Goal: Task Accomplishment & Management: Complete application form

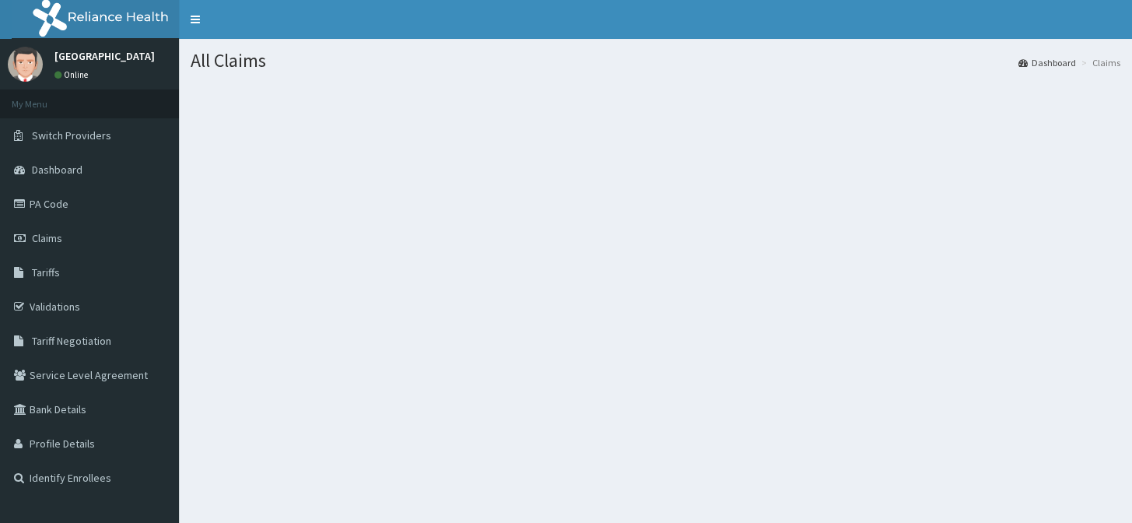
drag, startPoint x: 0, startPoint y: 0, endPoint x: 338, endPoint y: 428, distance: 545.6
click at [338, 428] on div "All Claims Dashboard Claims" at bounding box center [655, 300] width 953 height 523
click at [86, 267] on link "Tariffs" at bounding box center [89, 272] width 179 height 34
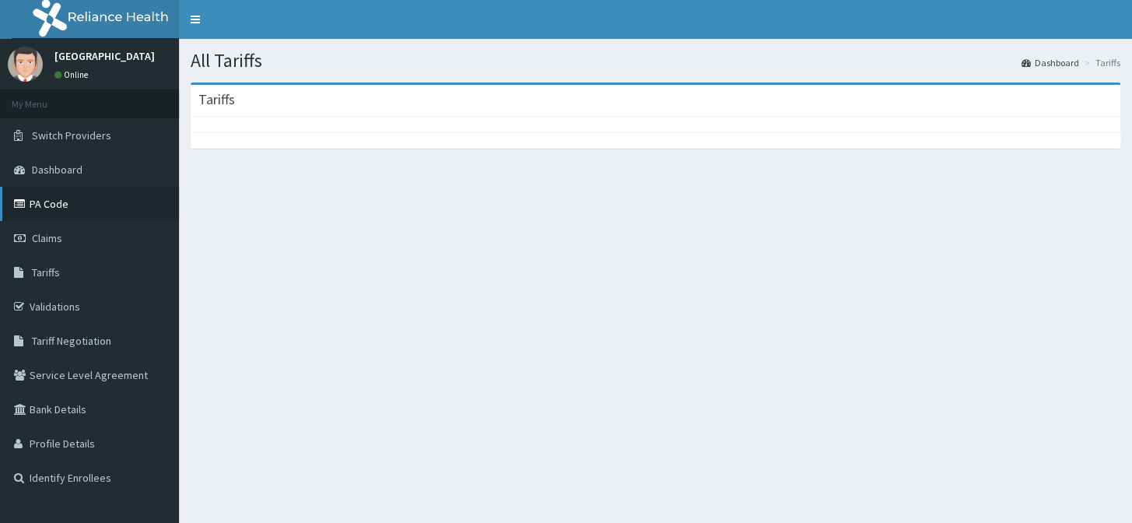
click at [116, 219] on link "PA Code" at bounding box center [89, 204] width 179 height 34
click at [117, 203] on link "PA Code" at bounding box center [89, 204] width 179 height 34
click at [117, 202] on link "PA Code" at bounding box center [89, 204] width 179 height 34
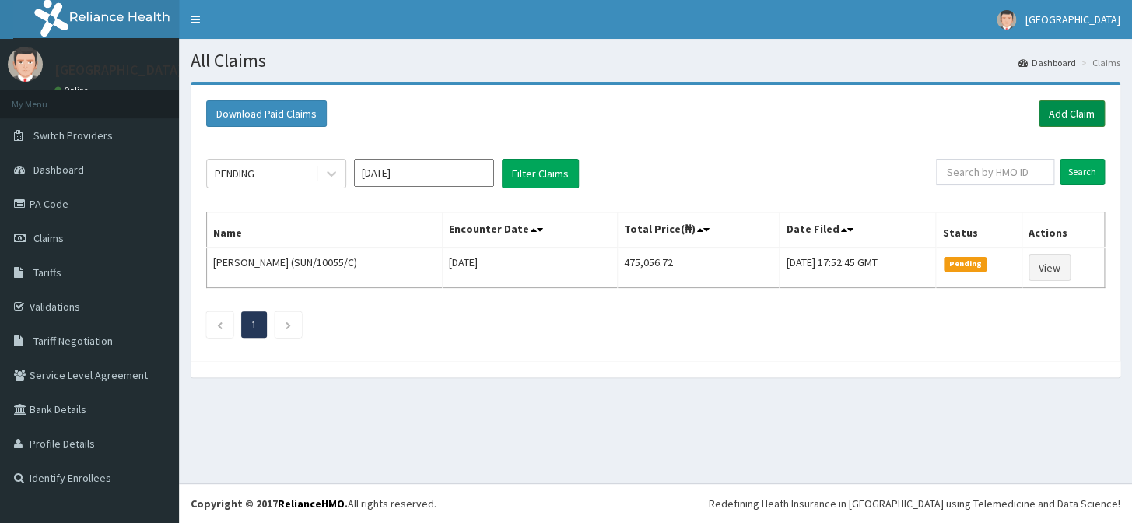
click at [1063, 114] on link "Add Claim" at bounding box center [1072, 113] width 66 height 26
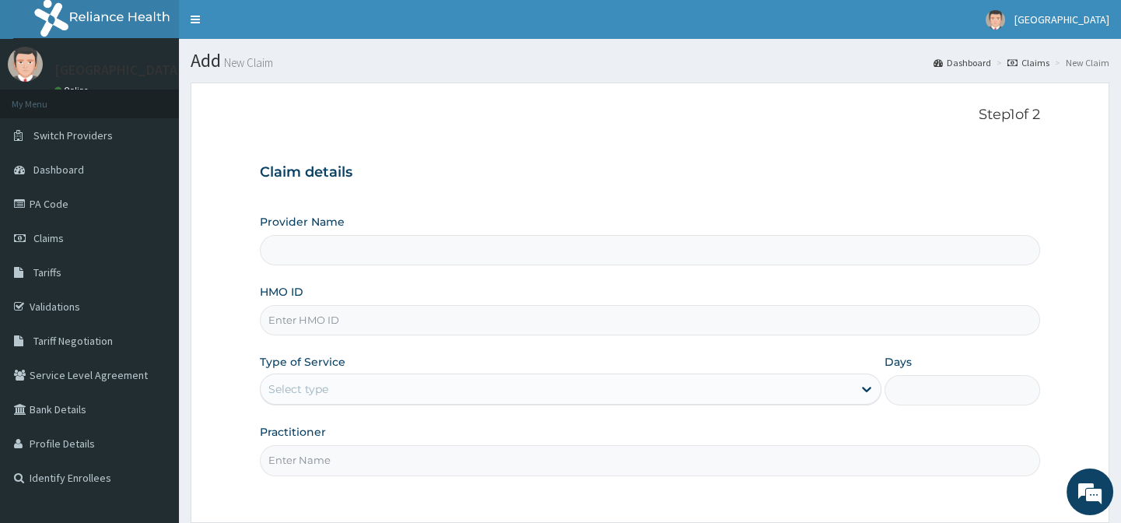
type input "[GEOGRAPHIC_DATA]"
click at [701, 307] on input "HMO ID" at bounding box center [650, 320] width 780 height 30
type input "SUN/10055/C"
click at [363, 394] on div "Select type" at bounding box center [557, 389] width 592 height 25
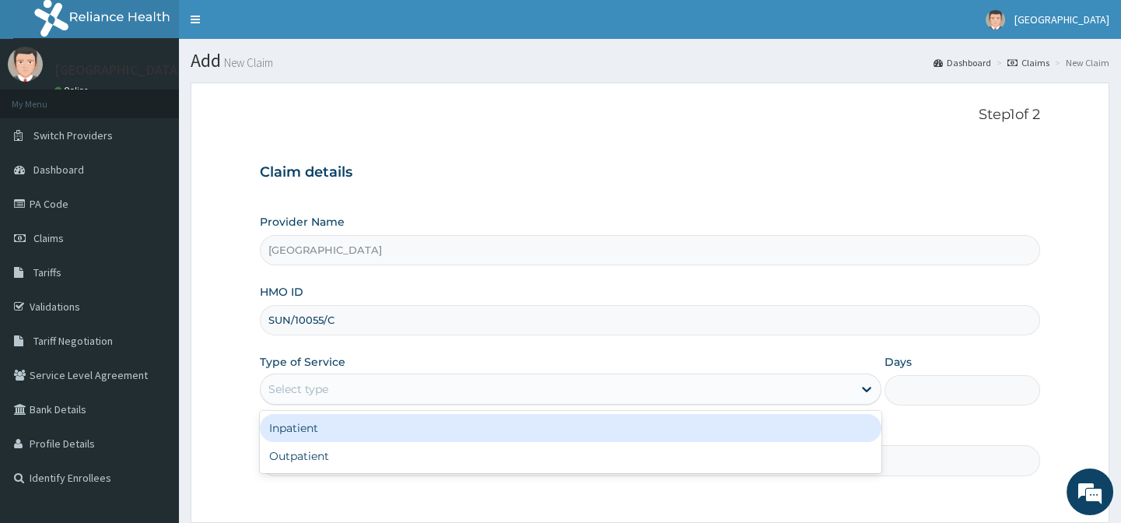
click at [363, 394] on div "Select type" at bounding box center [557, 389] width 592 height 25
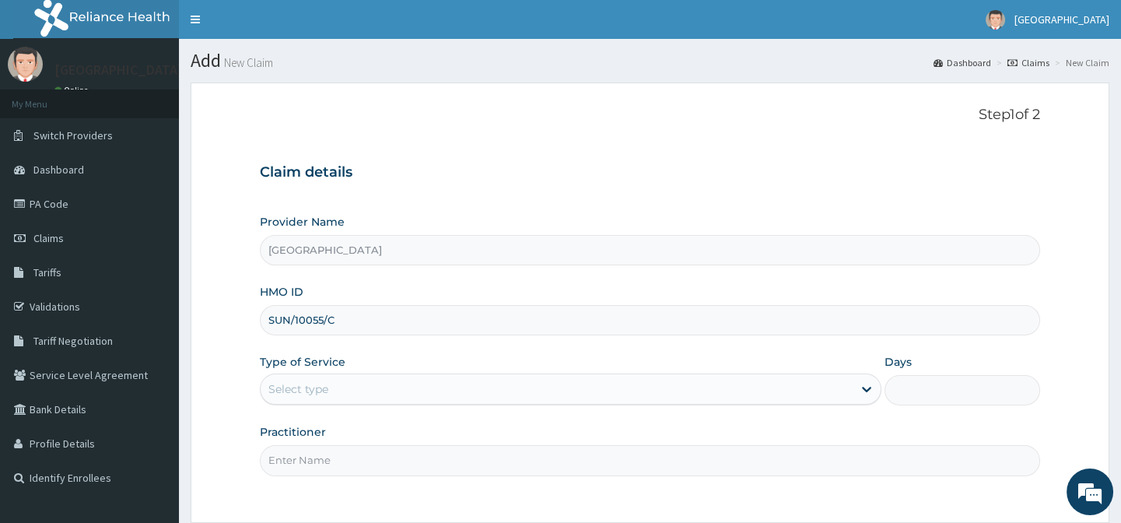
click at [364, 380] on div "Select type" at bounding box center [557, 389] width 592 height 25
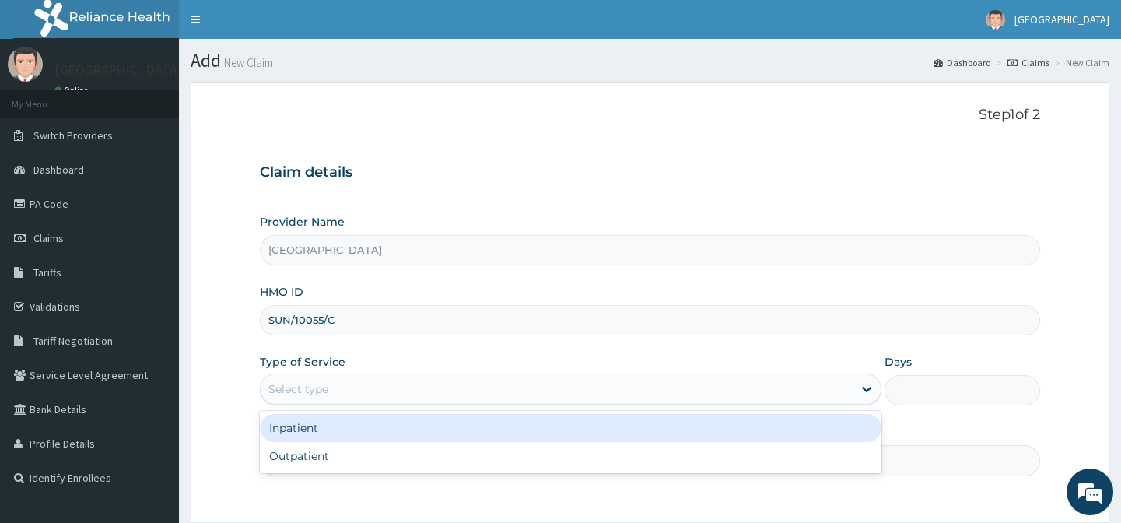
click at [360, 416] on div "Inpatient" at bounding box center [571, 428] width 622 height 28
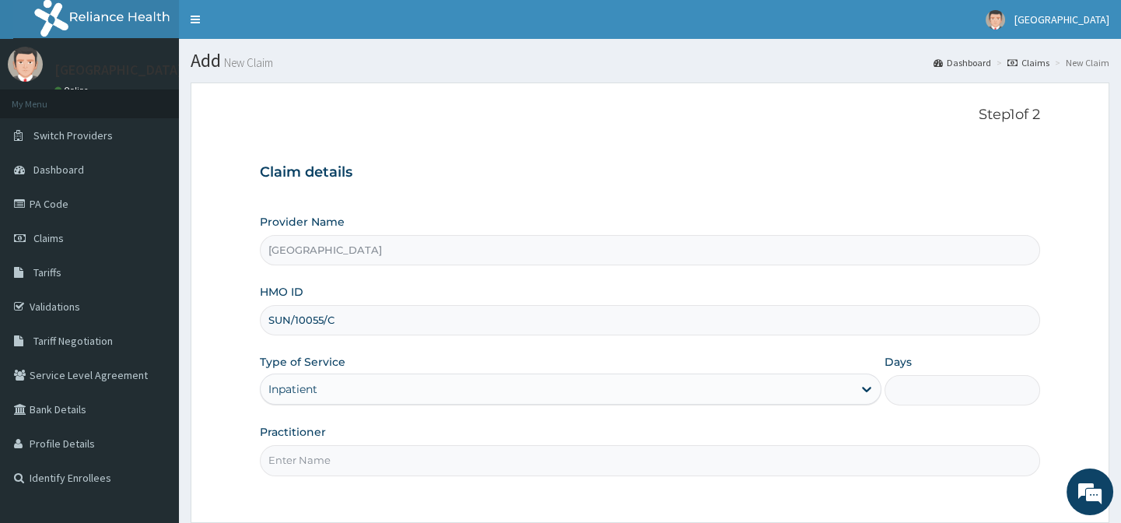
click at [361, 455] on input "Practitioner" at bounding box center [650, 460] width 780 height 30
type input "[PERSON_NAME]"
click at [910, 389] on input "Days" at bounding box center [963, 390] width 156 height 30
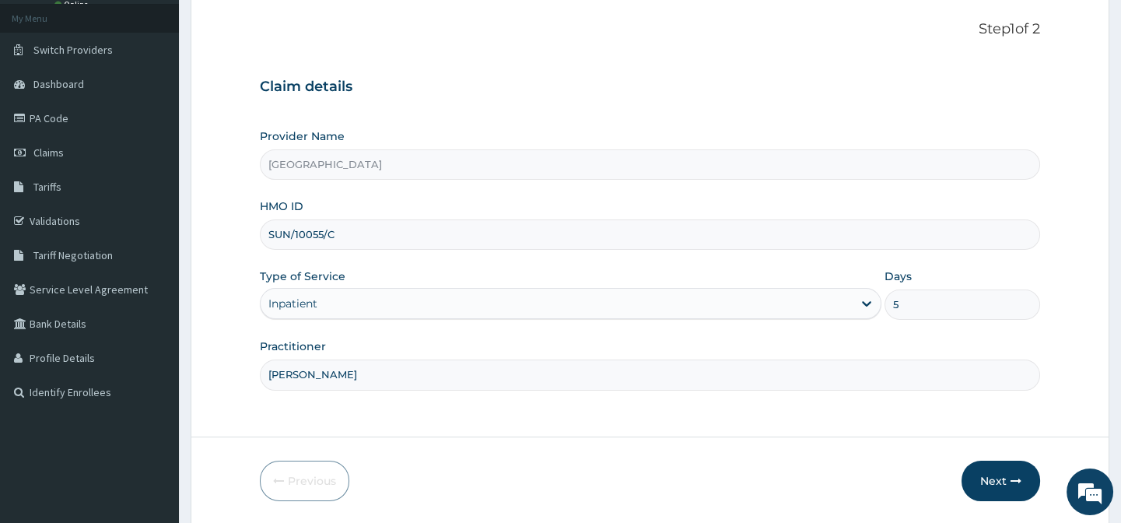
scroll to position [139, 0]
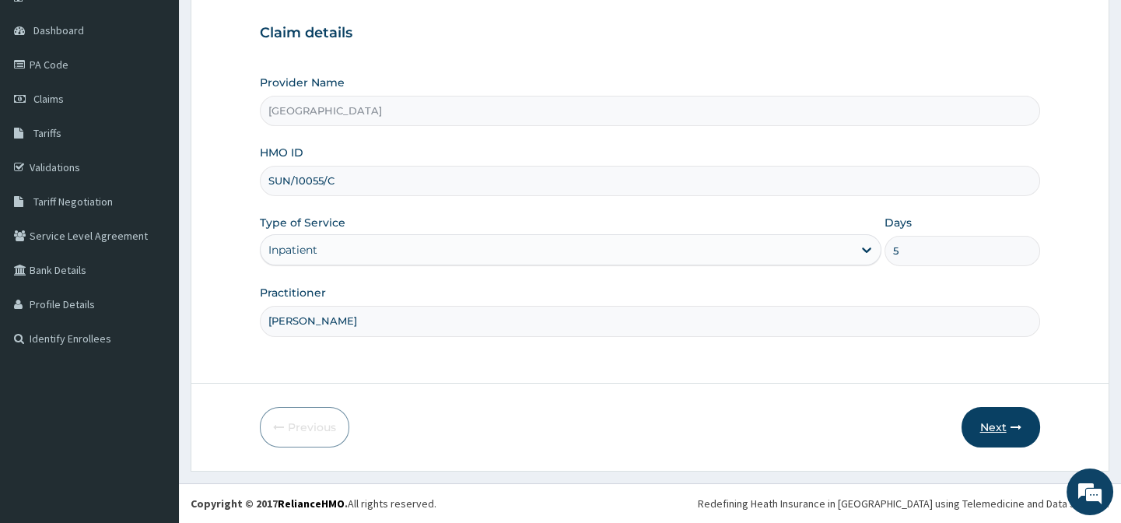
type input "5"
click at [1008, 422] on button "Next" at bounding box center [1001, 427] width 79 height 40
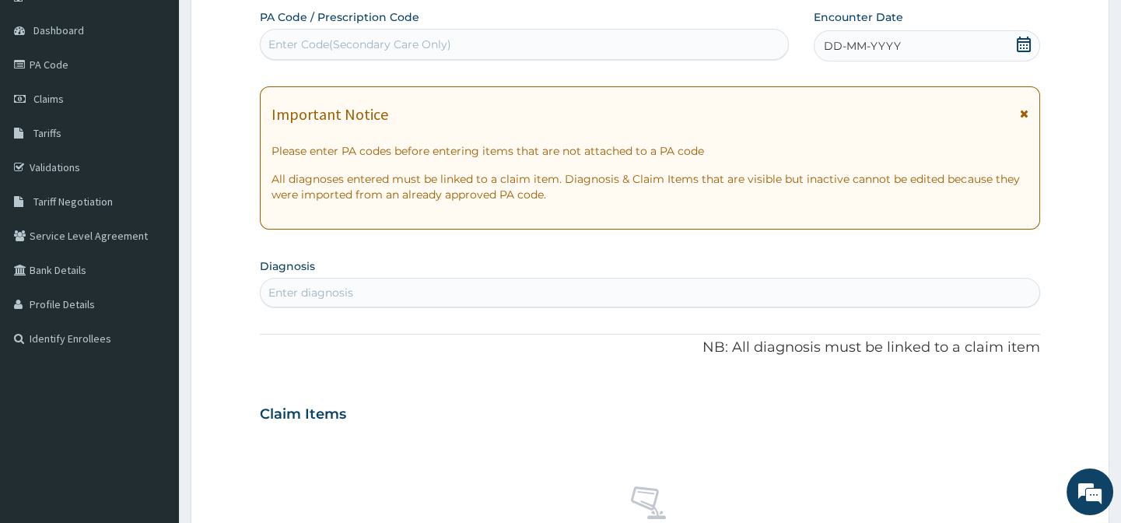
click at [344, 45] on div "Enter Code(Secondary Care Only)" at bounding box center [359, 45] width 183 height 16
type input "V"
paste input "PA/F2F9B3"
type input "PA/F2F9B3"
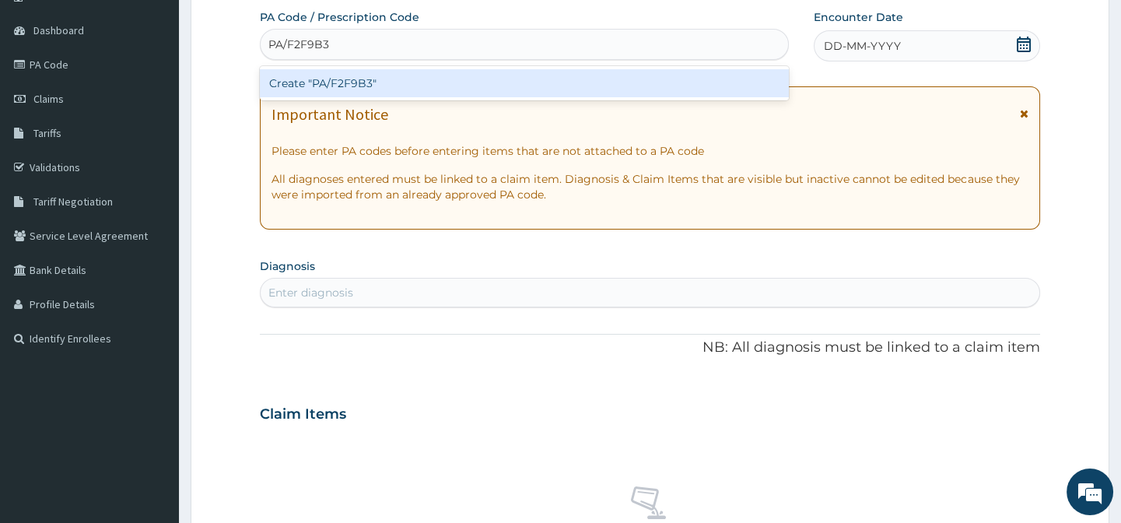
click at [336, 78] on div "Create "PA/F2F9B3"" at bounding box center [524, 83] width 528 height 28
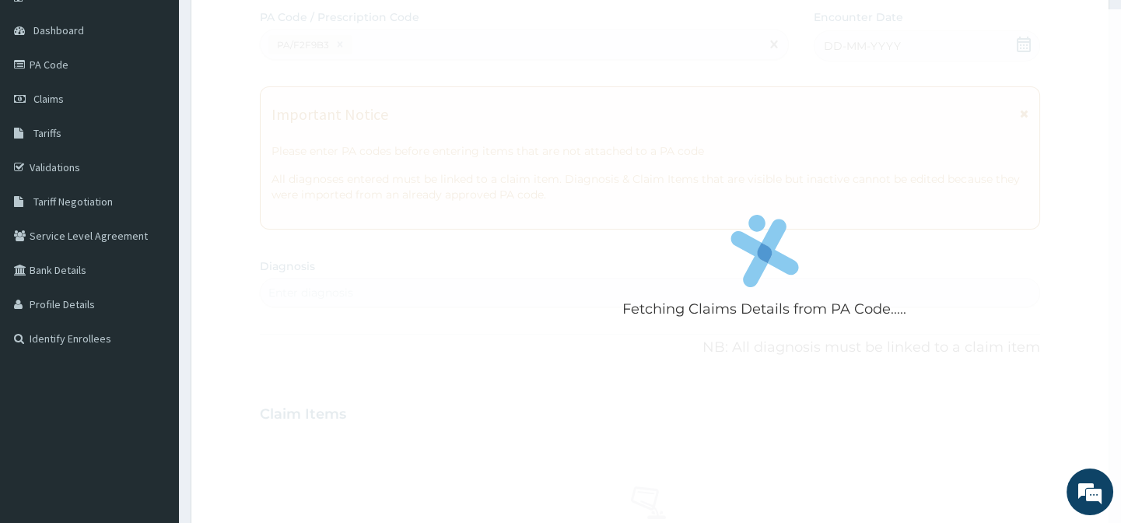
click at [337, 78] on div "Fetching Claims Details from PA Code....." at bounding box center [764, 270] width 1009 height 523
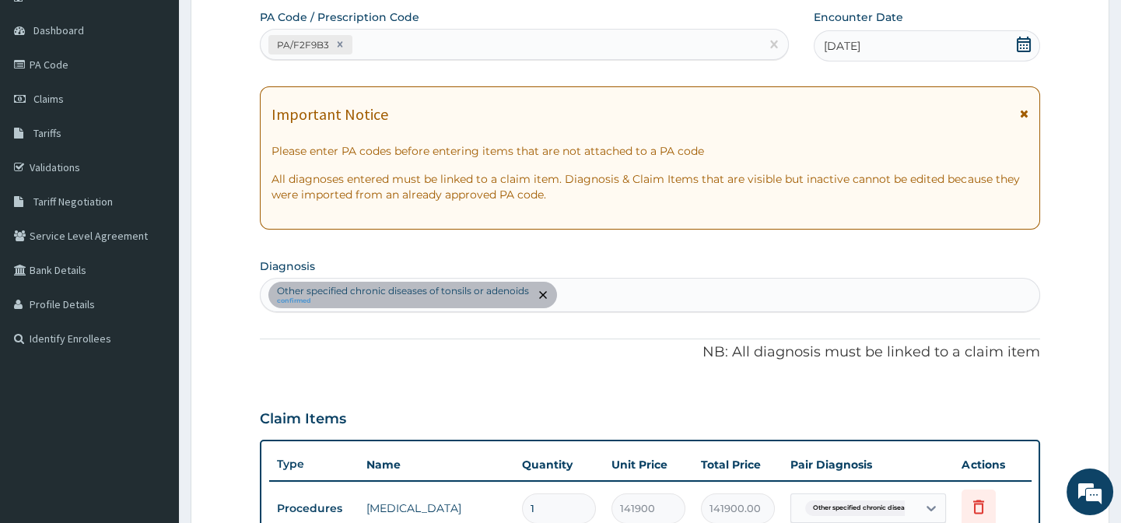
click at [759, 467] on th "Total Price" at bounding box center [737, 464] width 89 height 31
click at [981, 508] on icon at bounding box center [978, 506] width 19 height 19
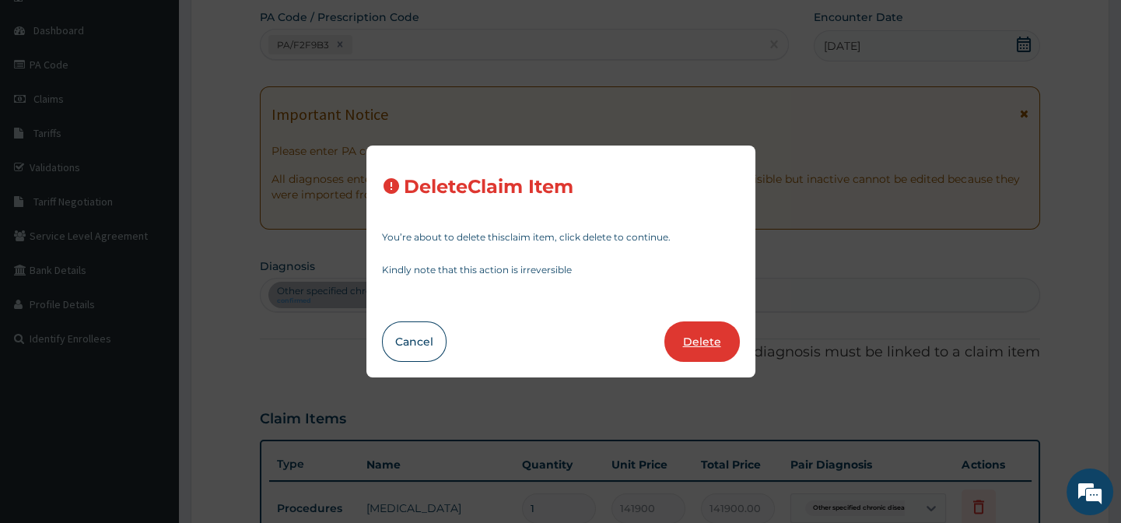
click at [716, 336] on button "Delete" at bounding box center [701, 341] width 75 height 40
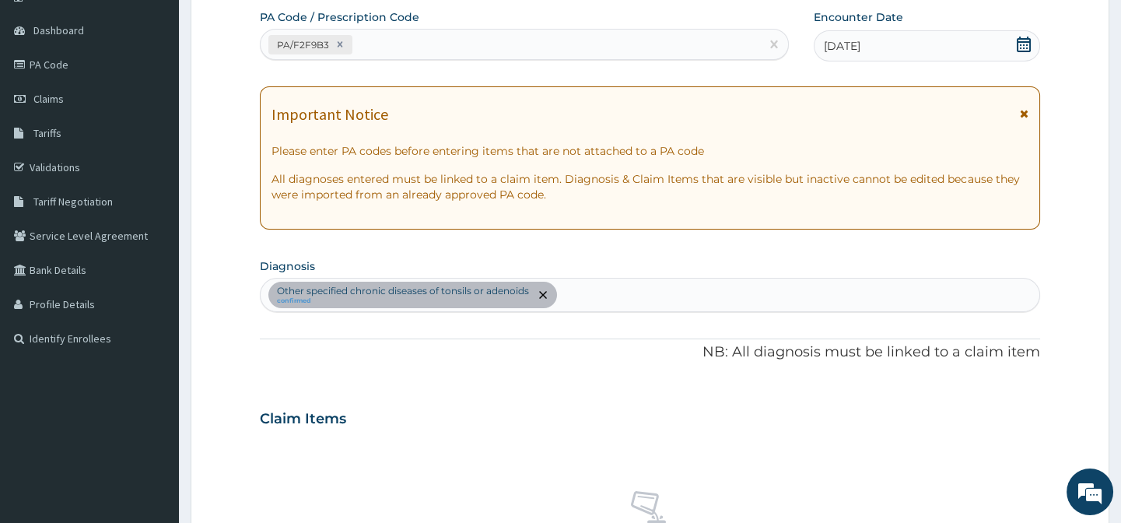
click at [656, 285] on div "Other specified chronic diseases of tonsils or adenoids confirmed" at bounding box center [650, 295] width 778 height 33
click at [545, 294] on icon "remove selection option" at bounding box center [543, 295] width 8 height 8
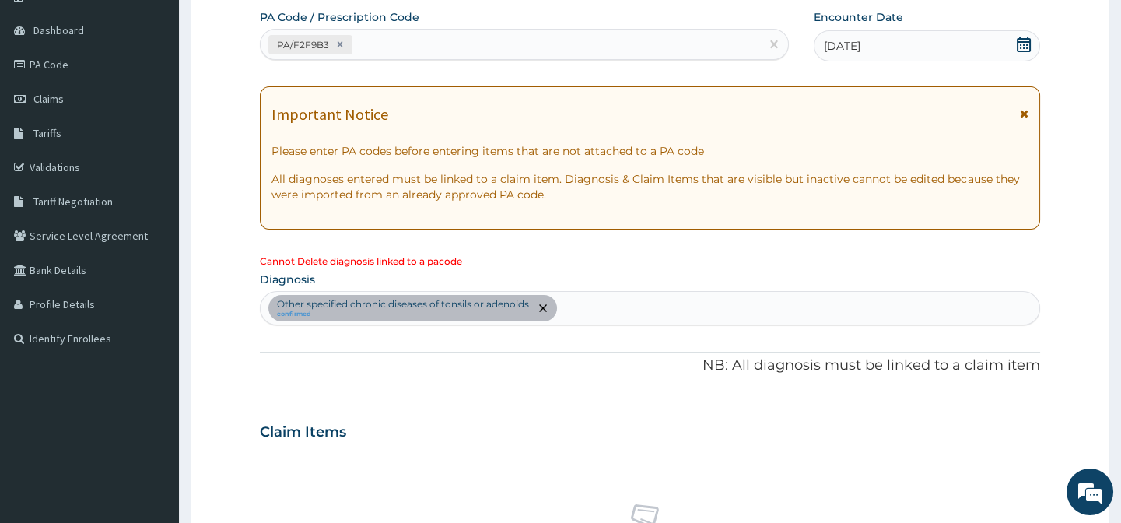
click at [545, 296] on div at bounding box center [542, 308] width 22 height 25
click at [545, 304] on icon "remove selection option" at bounding box center [543, 308] width 8 height 8
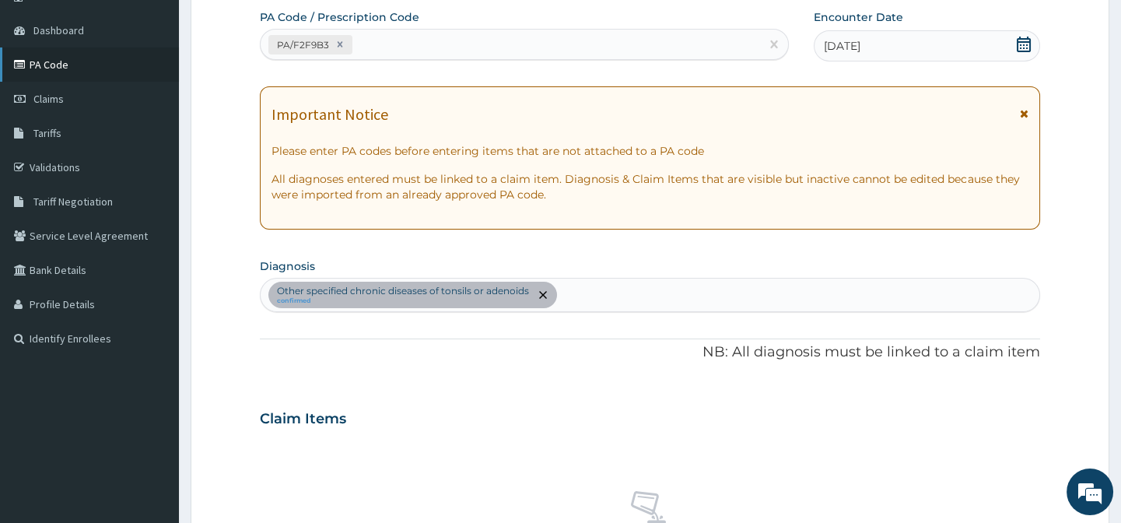
click at [75, 59] on link "PA Code" at bounding box center [89, 64] width 179 height 34
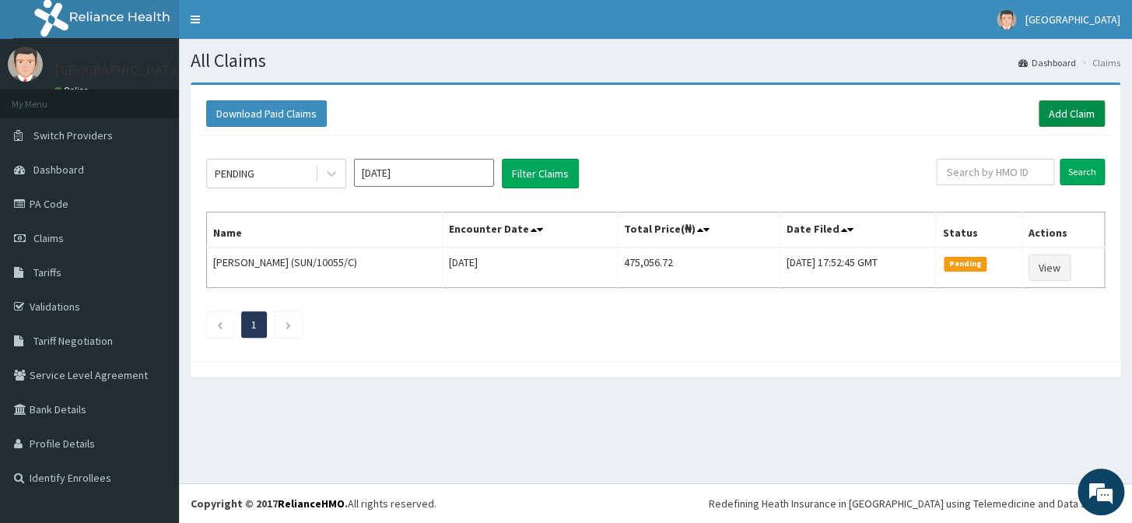
click at [1061, 103] on link "Add Claim" at bounding box center [1072, 113] width 66 height 26
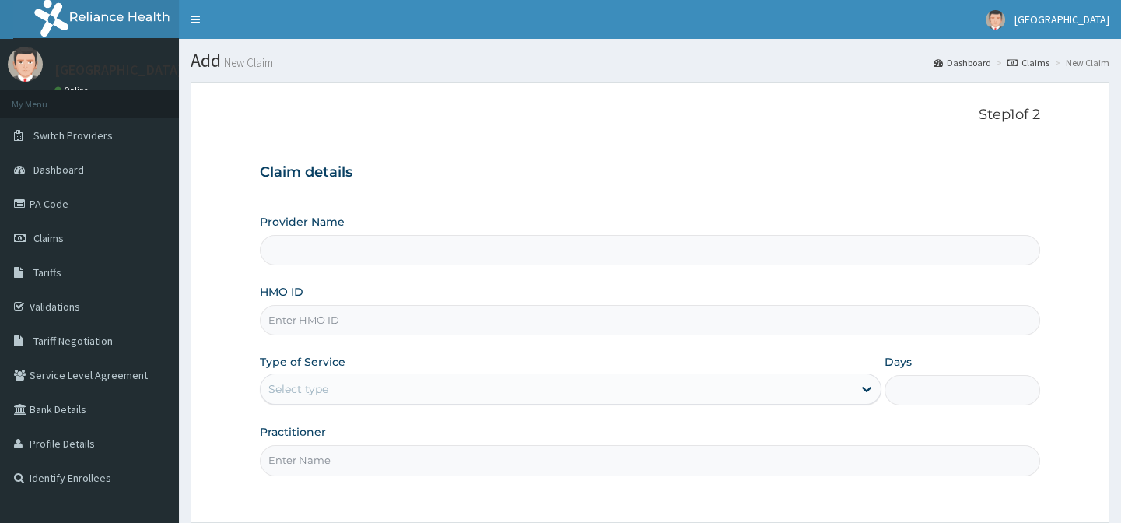
click at [568, 323] on input "HMO ID" at bounding box center [650, 320] width 780 height 30
type input "[GEOGRAPHIC_DATA]"
click at [377, 299] on div "HMO ID SUN" at bounding box center [650, 309] width 780 height 51
click at [363, 319] on input "SUN" at bounding box center [650, 320] width 780 height 30
type input "SUN/10055/C"
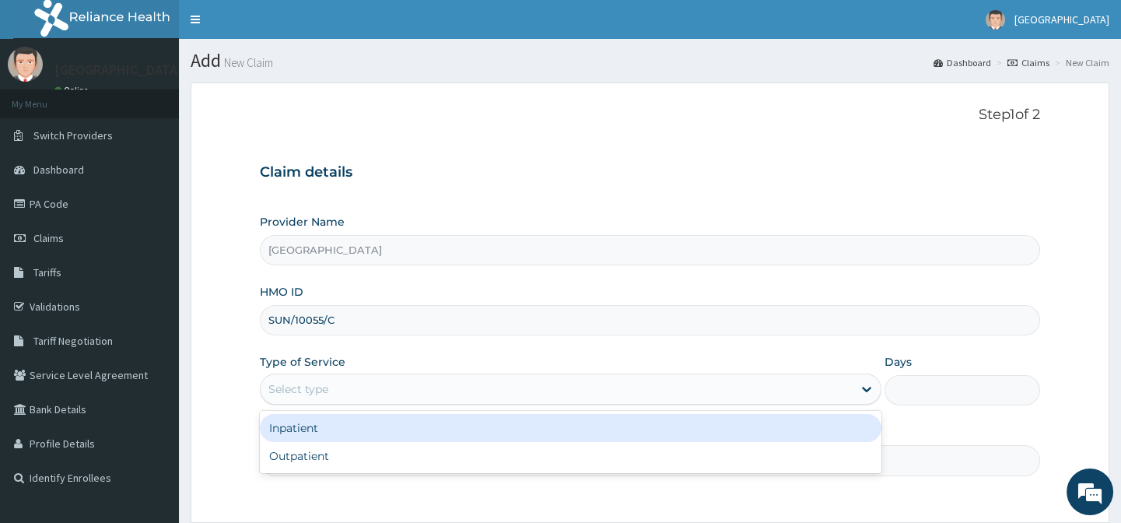
click at [342, 382] on div "Select type" at bounding box center [557, 389] width 592 height 25
click at [342, 415] on div "Inpatient" at bounding box center [571, 428] width 622 height 28
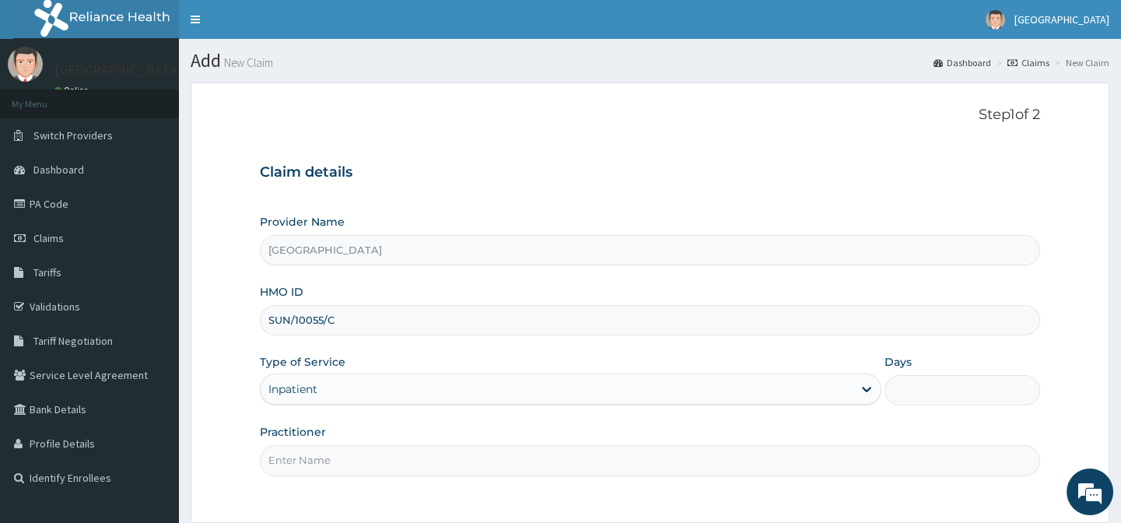
click at [350, 460] on input "Practitioner" at bounding box center [650, 460] width 780 height 30
type input "[PERSON_NAME]"
click at [949, 387] on input "Days" at bounding box center [963, 390] width 156 height 30
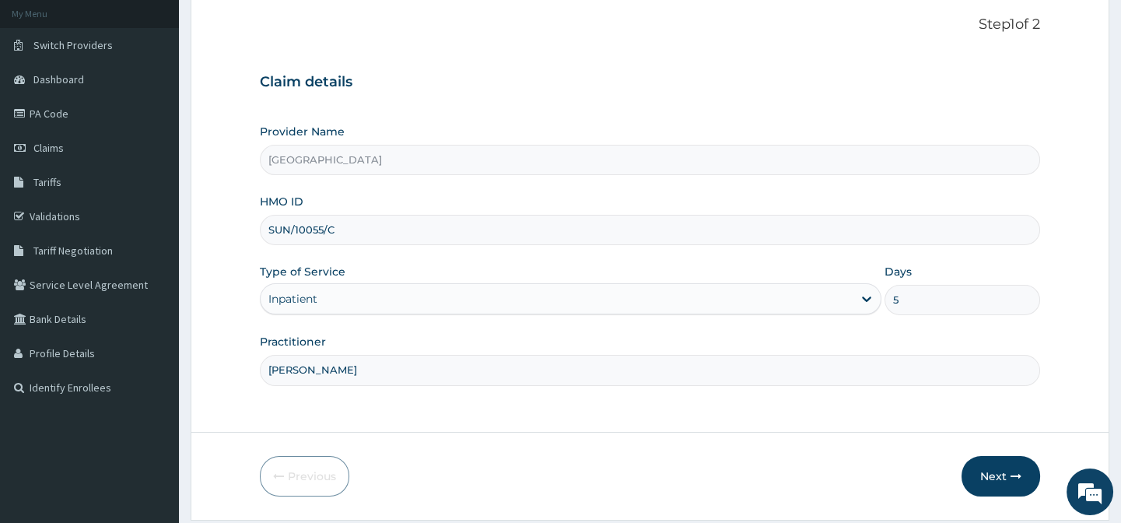
scroll to position [113, 0]
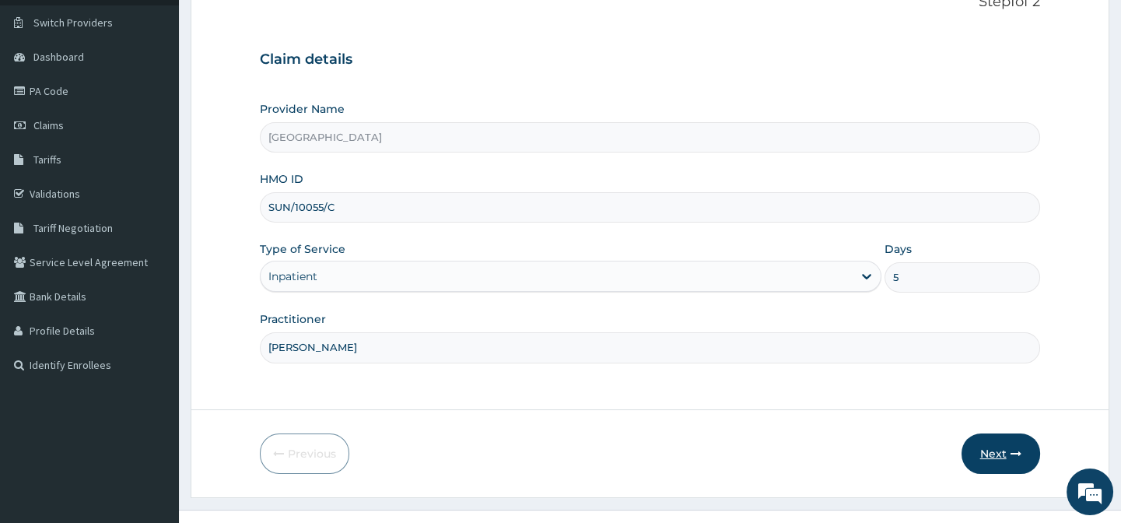
type input "5"
click at [1001, 454] on button "Next" at bounding box center [1001, 453] width 79 height 40
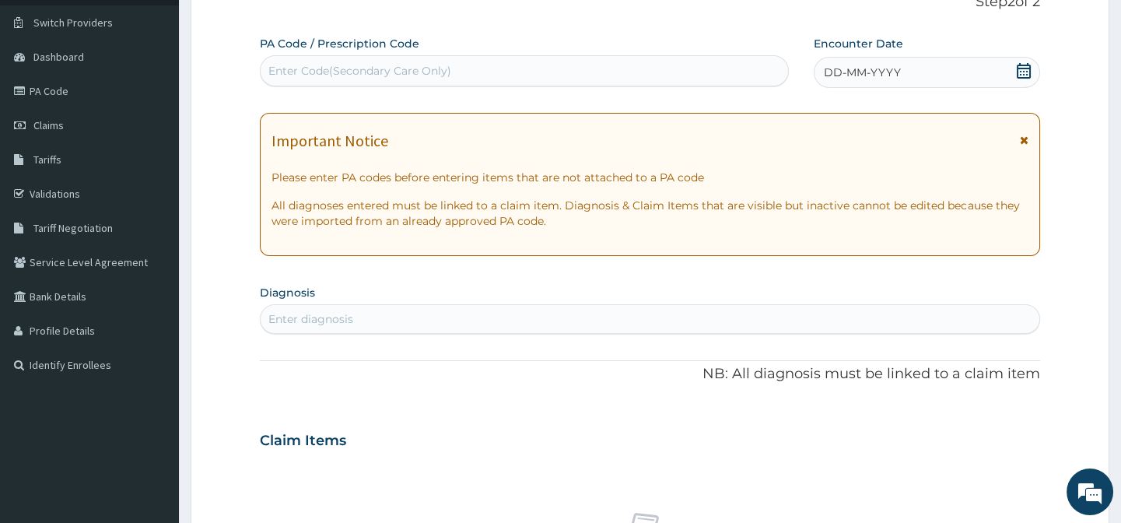
click at [404, 60] on div "Enter Code(Secondary Care Only)" at bounding box center [524, 70] width 527 height 25
paste input "PA/F2F9B3"
type input "PA/F2F9B3"
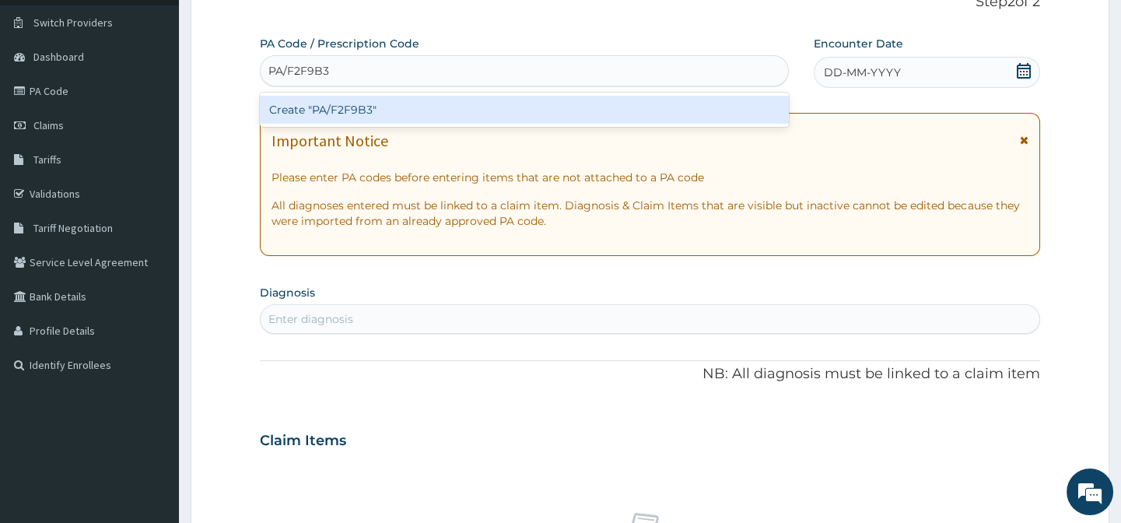
click at [376, 114] on div "Create "PA/F2F9B3"" at bounding box center [524, 110] width 528 height 28
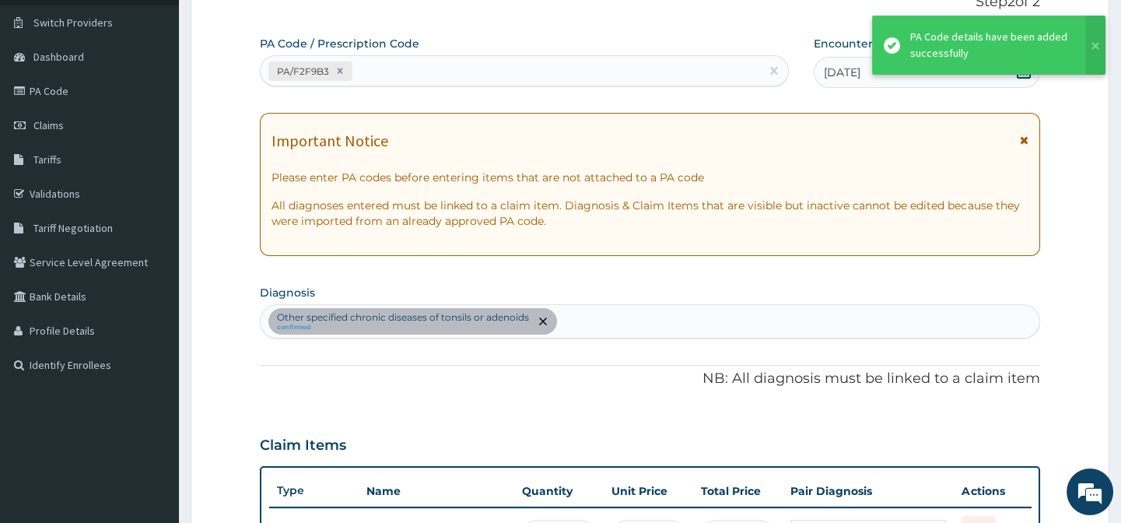
scroll to position [139, 0]
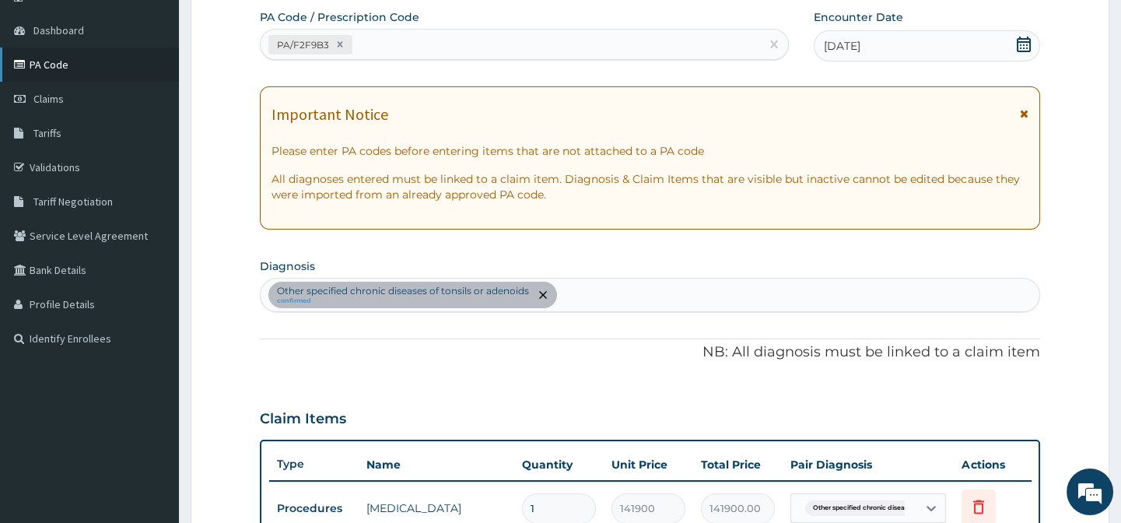
click at [78, 62] on link "PA Code" at bounding box center [89, 64] width 179 height 34
